Goal: Transaction & Acquisition: Subscribe to service/newsletter

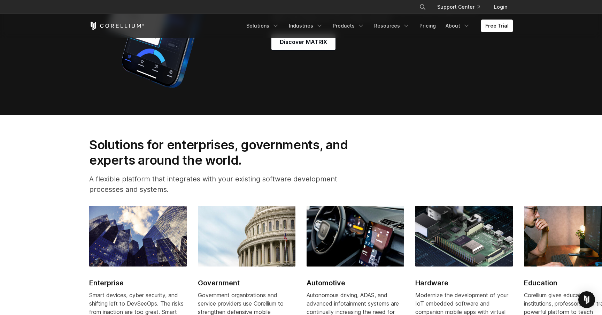
drag, startPoint x: 0, startPoint y: 0, endPoint x: 252, endPoint y: 227, distance: 339.7
click at [250, 217] on section "Solutions for enterprises, governments, and experts around the world. A flexibl…" at bounding box center [301, 256] width 602 height 283
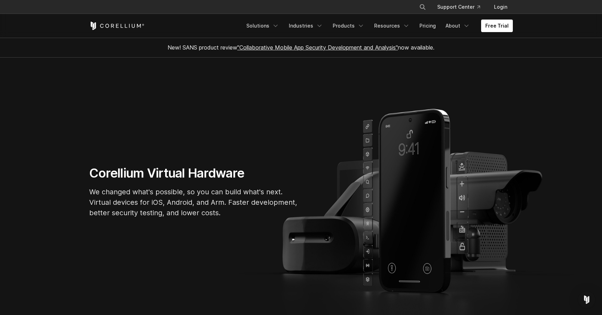
click at [175, 166] on h1 "Corellium Virtual Hardware" at bounding box center [193, 173] width 209 height 16
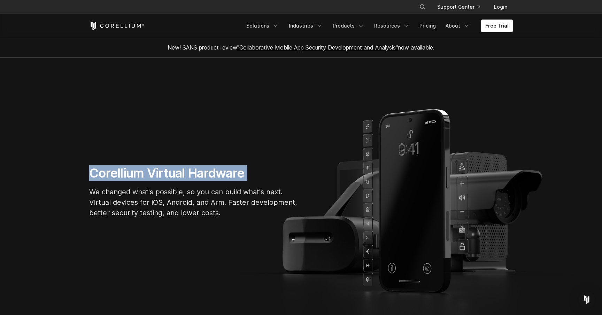
click at [175, 166] on h1 "Corellium Virtual Hardware" at bounding box center [193, 173] width 209 height 16
click at [489, 24] on link "Free Trial" at bounding box center [497, 26] width 32 height 13
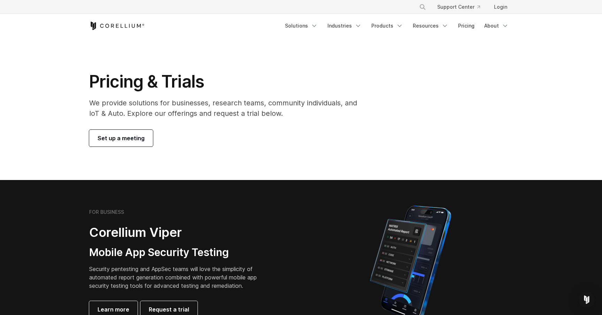
click at [122, 136] on span "Set up a meeting" at bounding box center [121, 138] width 47 height 8
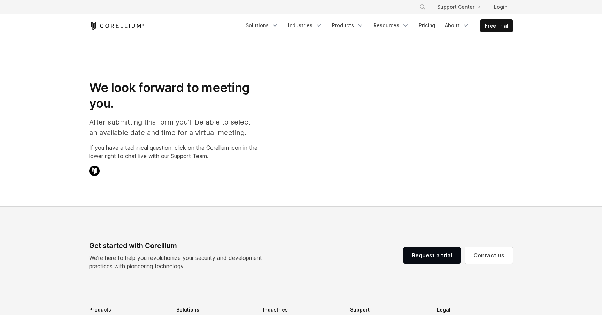
select select "**"
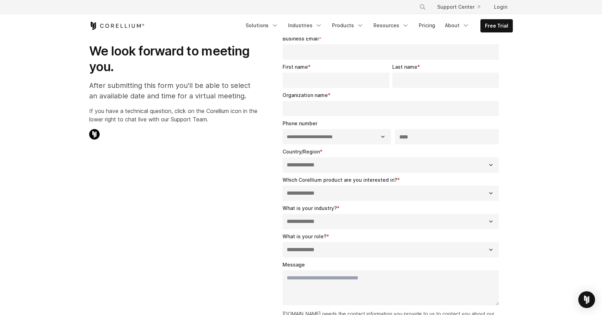
scroll to position [39, 0]
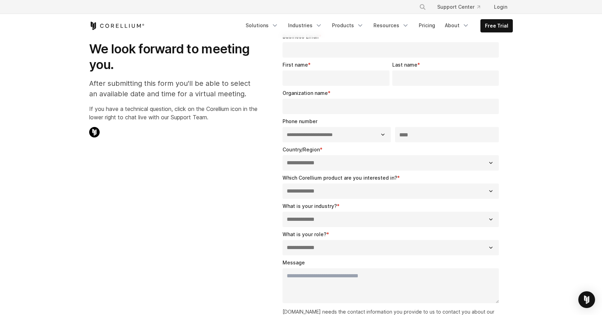
click at [302, 116] on fieldset "Organization name *" at bounding box center [392, 103] width 219 height 28
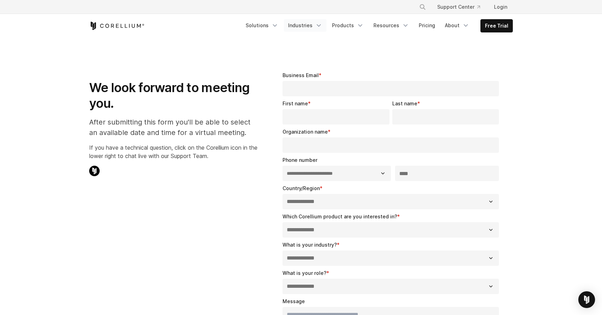
click at [297, 29] on link "Industries" at bounding box center [305, 25] width 43 height 13
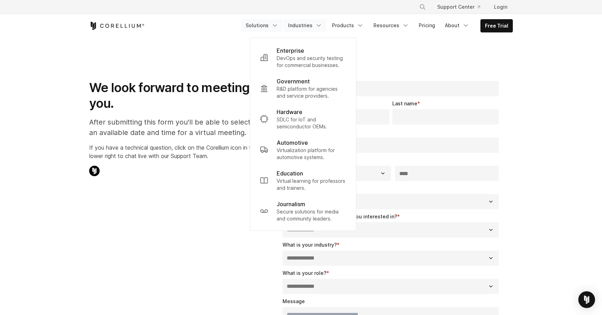
click at [255, 26] on link "Solutions" at bounding box center [262, 25] width 41 height 13
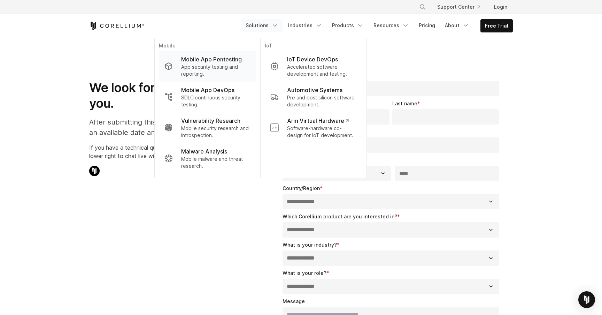
click at [206, 68] on p "App security testing and reporting." at bounding box center [215, 70] width 69 height 14
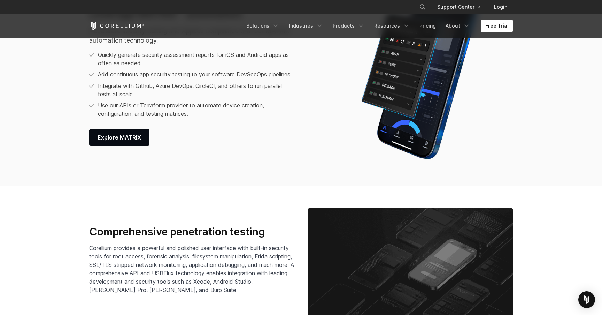
scroll to position [936, 0]
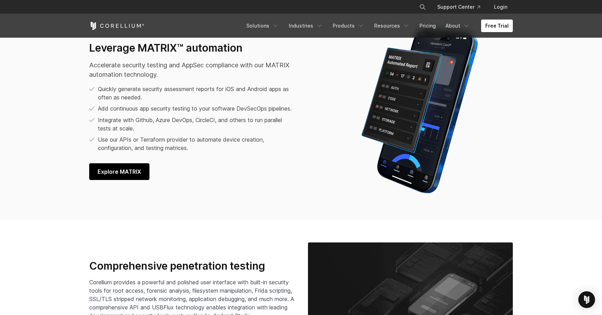
click at [122, 174] on span "Explore MATRIX" at bounding box center [120, 171] width 44 height 8
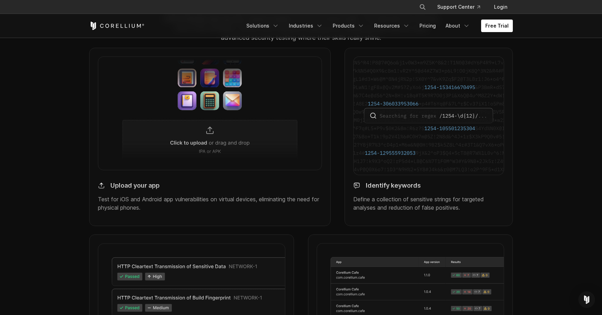
scroll to position [609, 0]
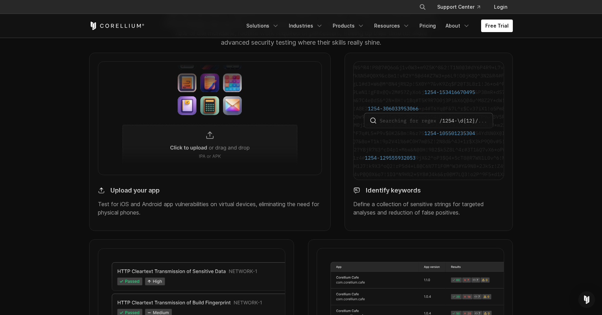
click at [184, 126] on img at bounding box center [210, 117] width 224 height 113
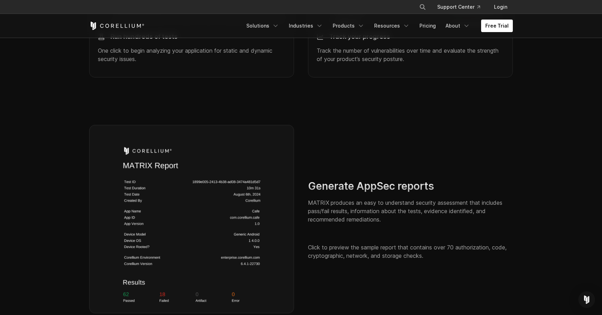
scroll to position [980, 0]
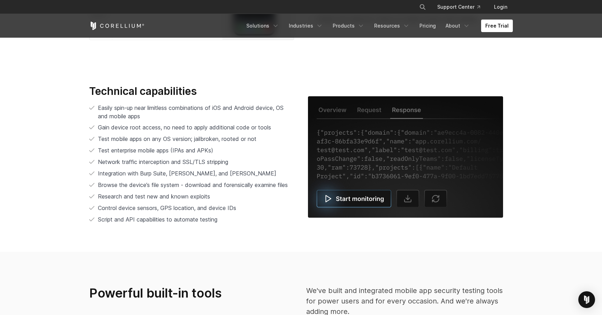
scroll to position [1567, 0]
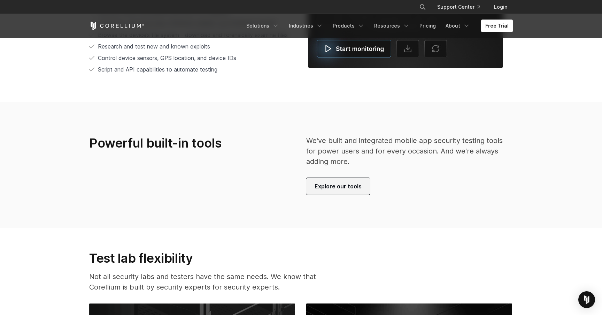
click at [318, 182] on span "Explore our tools" at bounding box center [338, 186] width 47 height 8
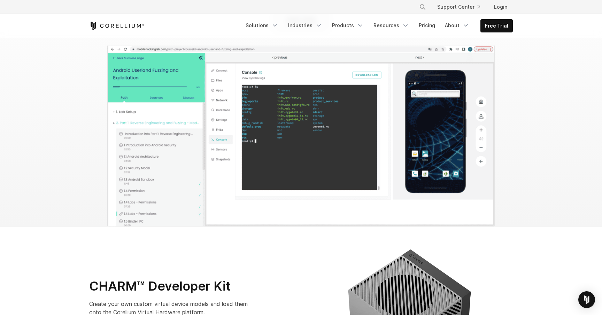
scroll to position [2317, 0]
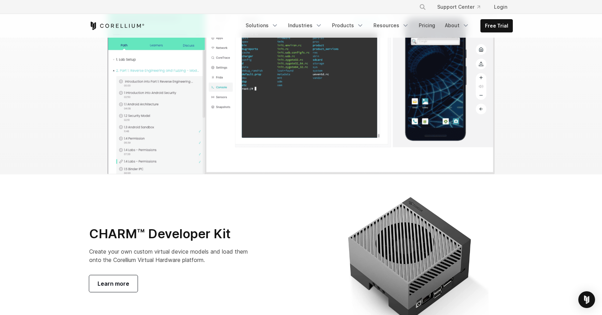
click at [114, 30] on div "Free Trial Solutions" at bounding box center [301, 26] width 424 height 24
click at [114, 29] on icon "Corellium Home" at bounding box center [116, 26] width 55 height 8
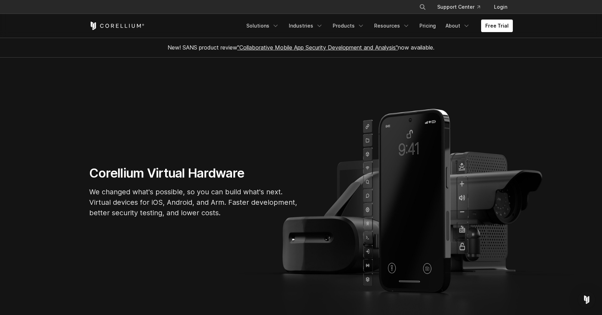
click at [98, 16] on div "Free Trial Solutions IoT" at bounding box center [301, 26] width 424 height 24
click at [102, 26] on icon "Corellium Home" at bounding box center [116, 26] width 55 height 8
